Goal: Task Accomplishment & Management: Complete application form

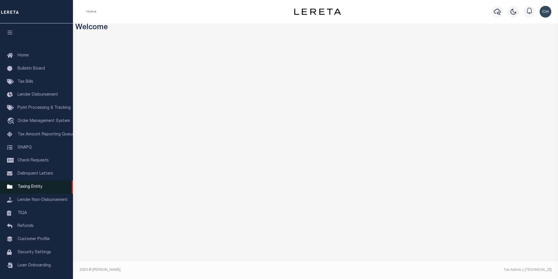
click at [39, 188] on span "Taxing Entity" at bounding box center [30, 187] width 25 height 4
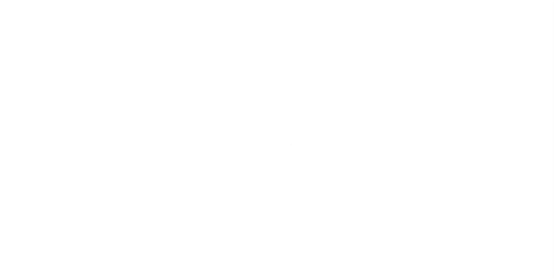
scroll to position [6, 0]
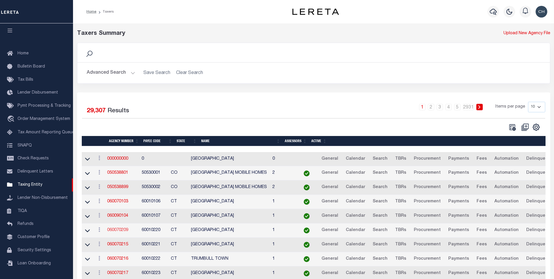
click at [118, 230] on link "060070209" at bounding box center [117, 230] width 21 height 4
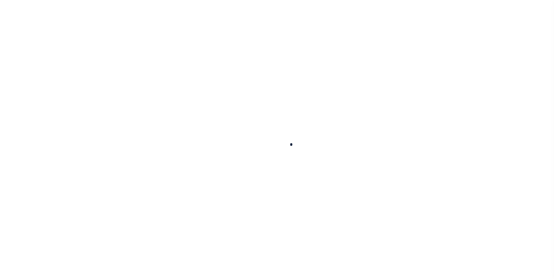
select select
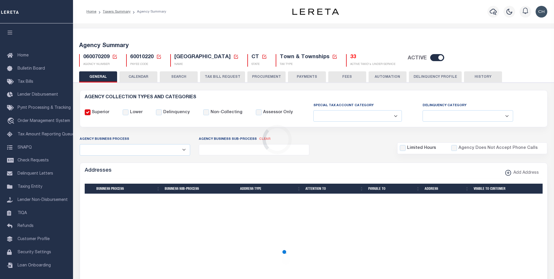
checkbox input "false"
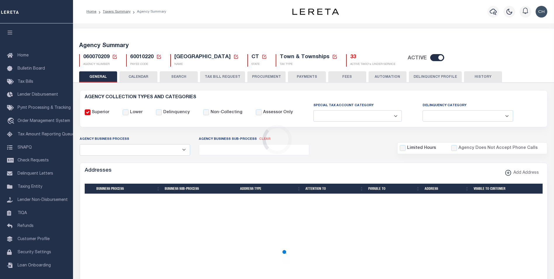
type input "900117019"
